Goal: Task Accomplishment & Management: Manage account settings

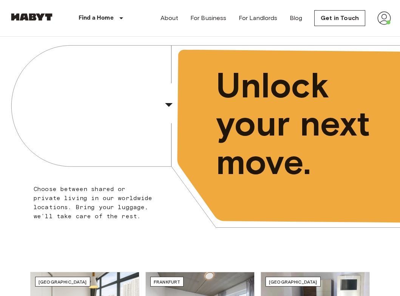
click at [387, 19] on img at bounding box center [384, 18] width 14 height 14
click at [336, 34] on li "Profile" at bounding box center [356, 32] width 76 height 14
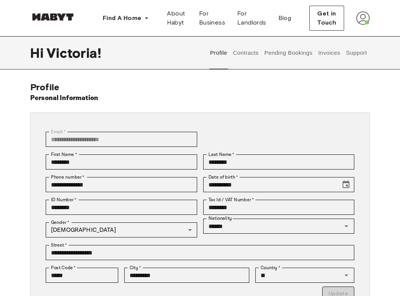
click at [239, 53] on button "Contracts" at bounding box center [246, 52] width 28 height 33
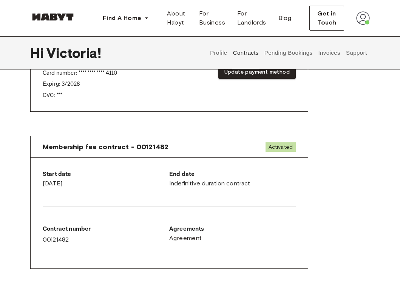
scroll to position [337, 0]
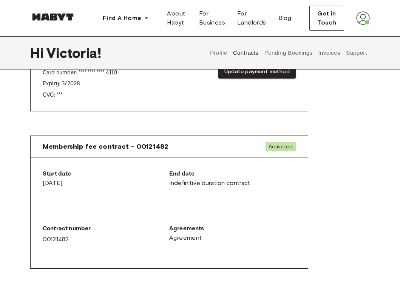
click at [205, 183] on div "End date Indefinitive duration contract" at bounding box center [232, 178] width 126 height 18
click at [284, 54] on button "Pending Bookings" at bounding box center [288, 52] width 50 height 33
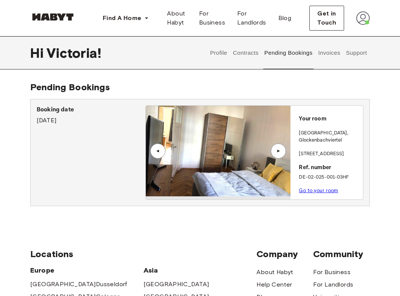
click at [329, 52] on button "Invoices" at bounding box center [329, 52] width 24 height 33
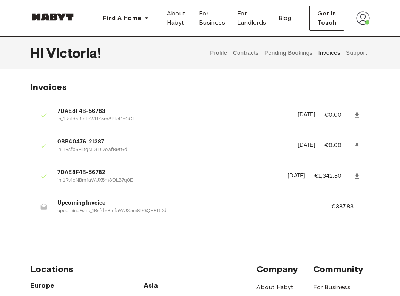
click at [360, 53] on button "Support" at bounding box center [356, 52] width 23 height 33
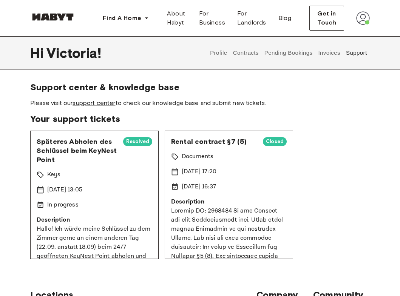
click at [245, 57] on button "Contracts" at bounding box center [246, 52] width 28 height 33
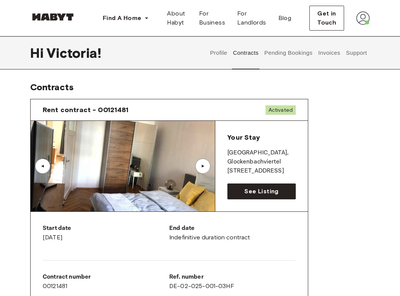
click at [163, 205] on img at bounding box center [123, 166] width 184 height 91
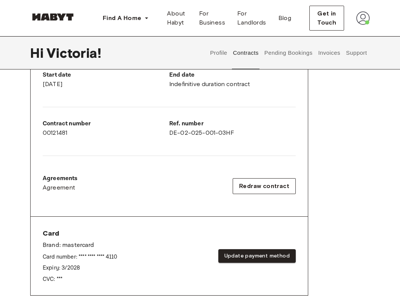
scroll to position [156, 0]
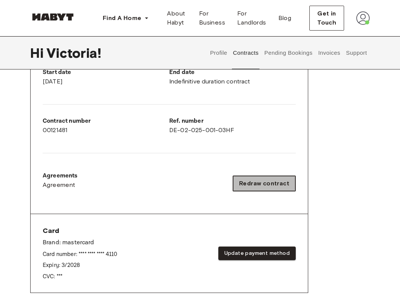
click at [242, 182] on span "Redraw contract" at bounding box center [264, 183] width 50 height 9
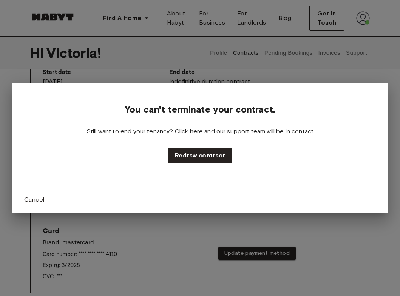
click at [38, 201] on span "Cancel" at bounding box center [34, 199] width 20 height 9
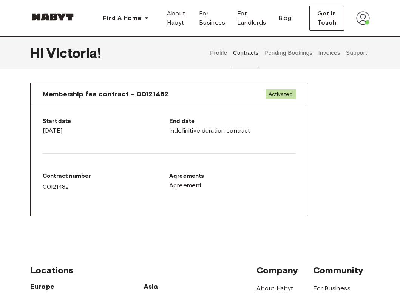
scroll to position [333, 0]
